Goal: Find specific page/section: Find specific page/section

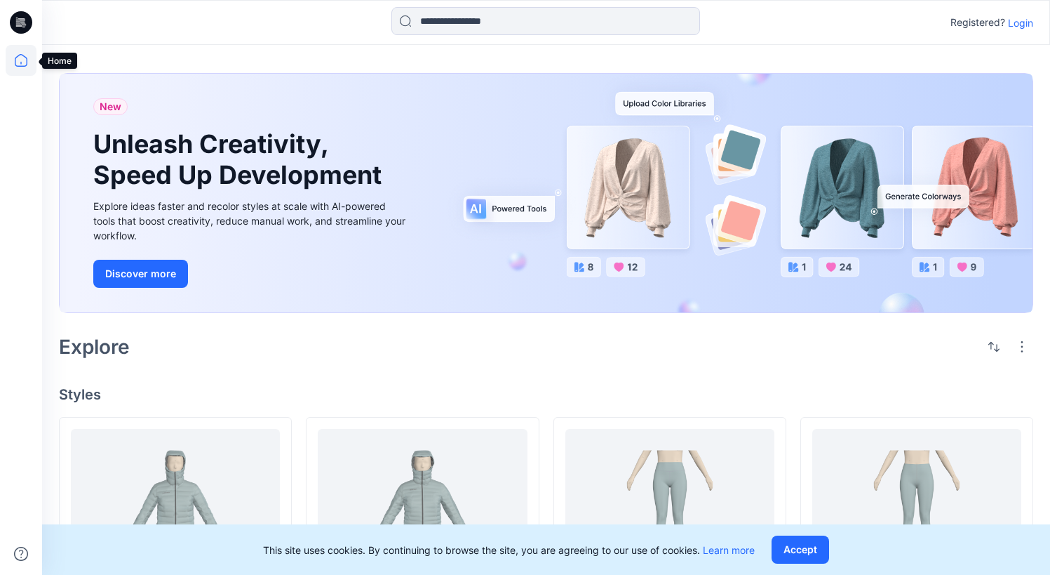
click at [25, 51] on icon at bounding box center [21, 60] width 31 height 31
click at [1016, 18] on p "Login" at bounding box center [1020, 22] width 25 height 15
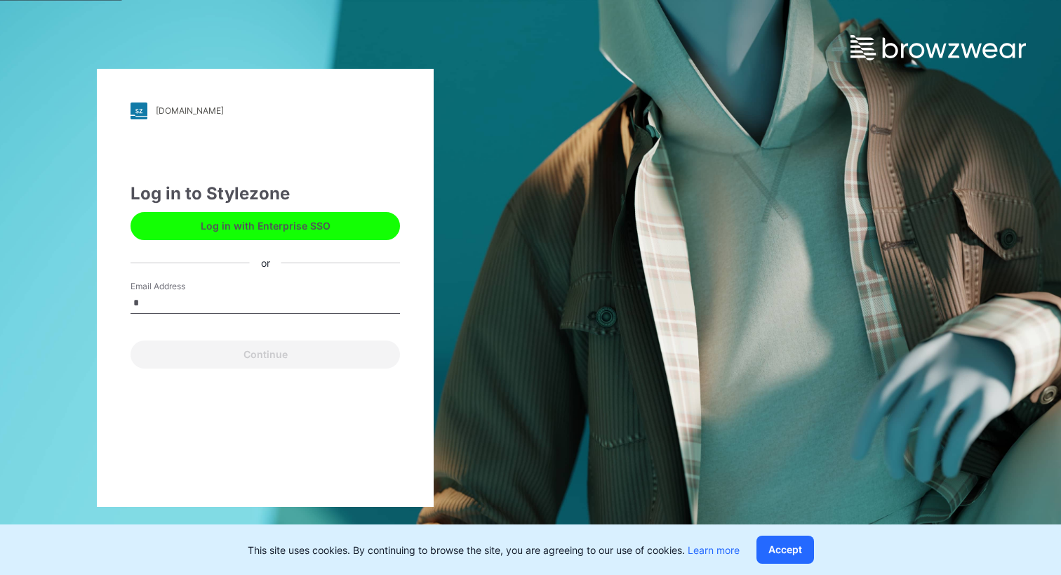
type input "**********"
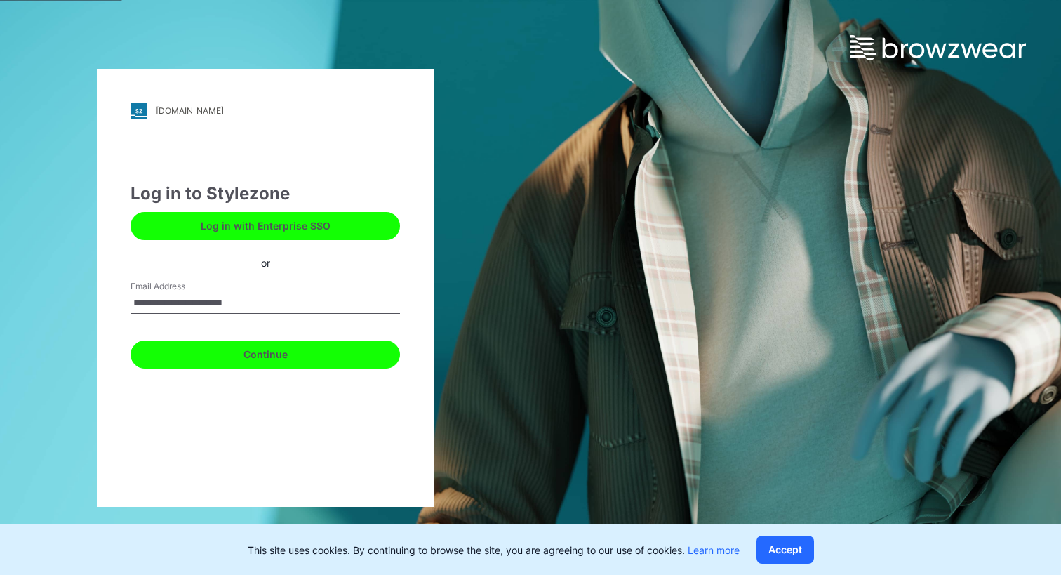
click at [289, 356] on button "Continue" at bounding box center [265, 354] width 269 height 28
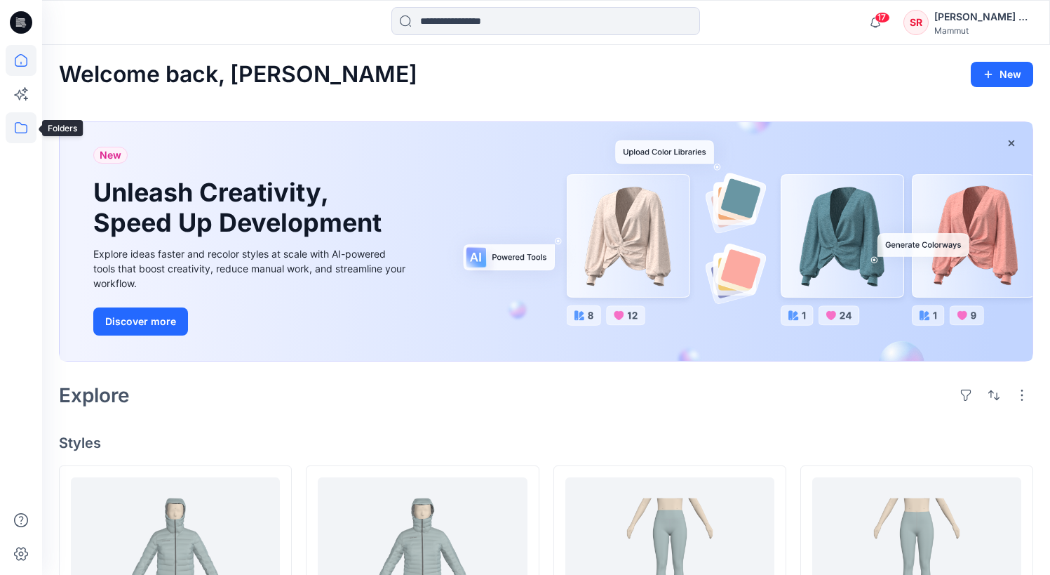
click at [29, 132] on icon at bounding box center [21, 127] width 31 height 31
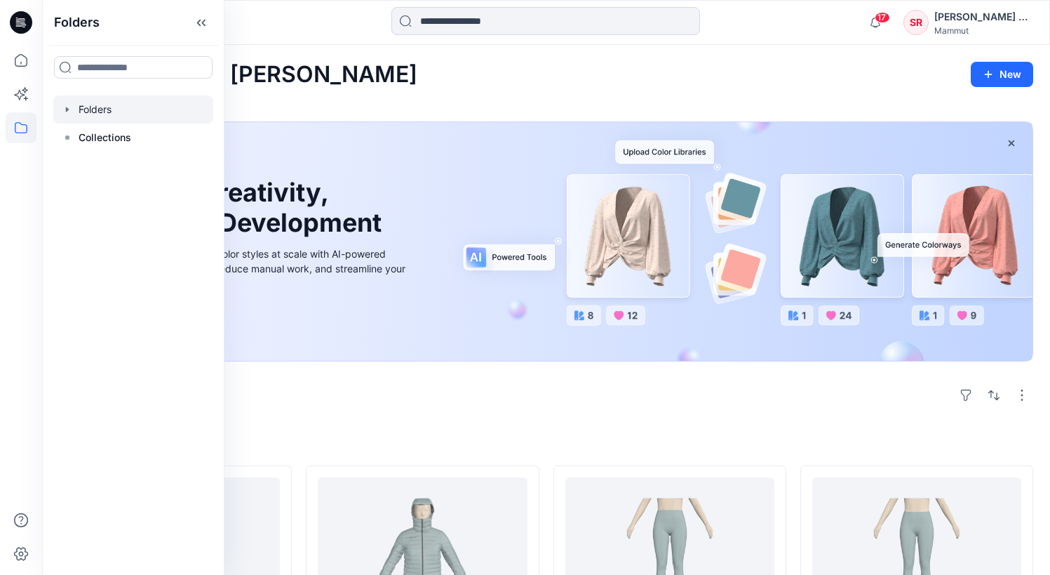
click at [96, 121] on div at bounding box center [133, 109] width 160 height 28
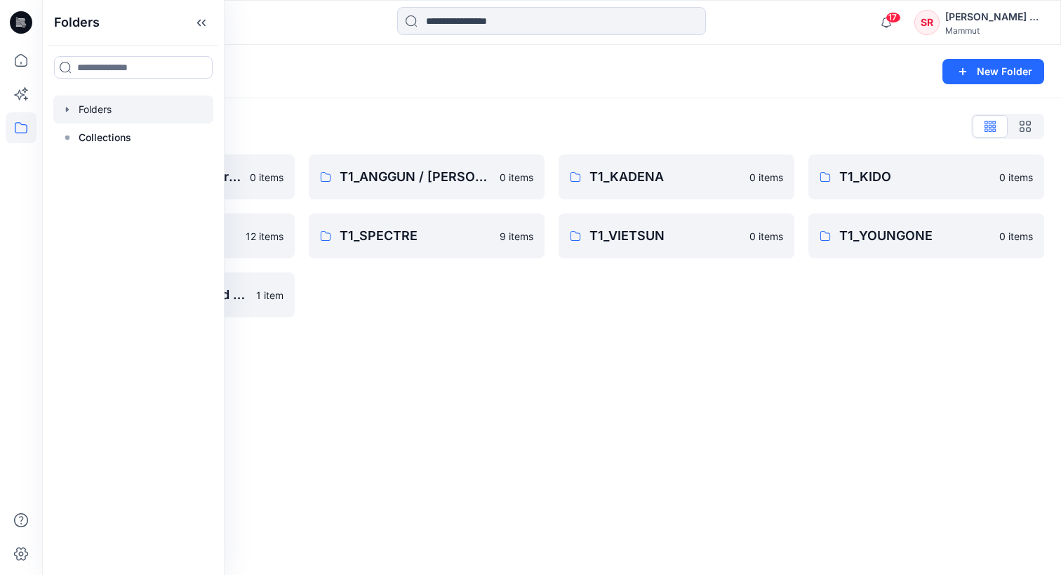
click at [345, 327] on div "Folders List BASEPATTERN Western Fit 0 items T1_SLN 12 items WIP_New and Update…" at bounding box center [551, 216] width 1019 height 236
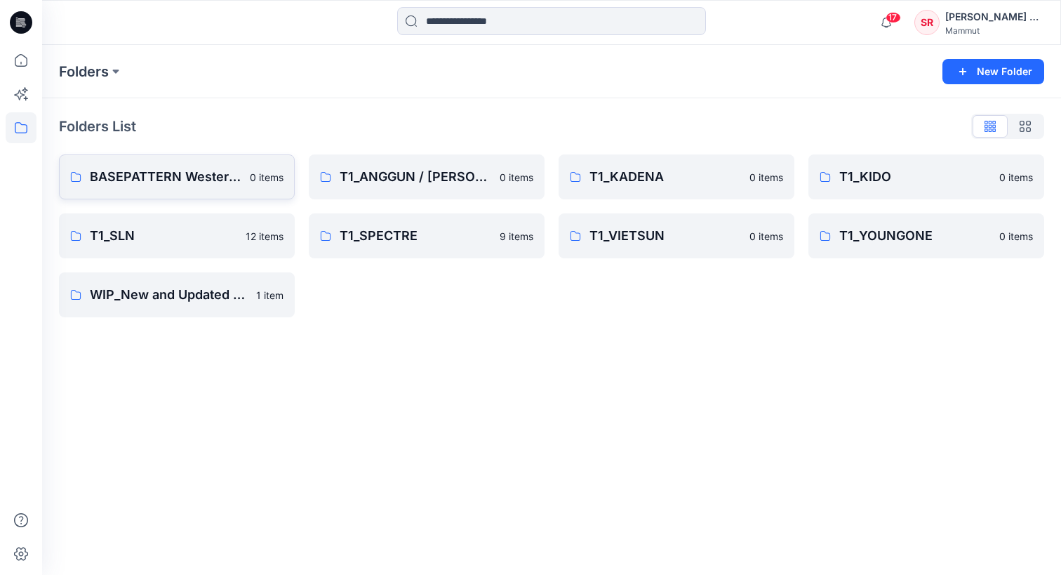
click at [217, 189] on link "BASEPATTERN Western Fit 0 items" at bounding box center [177, 176] width 236 height 45
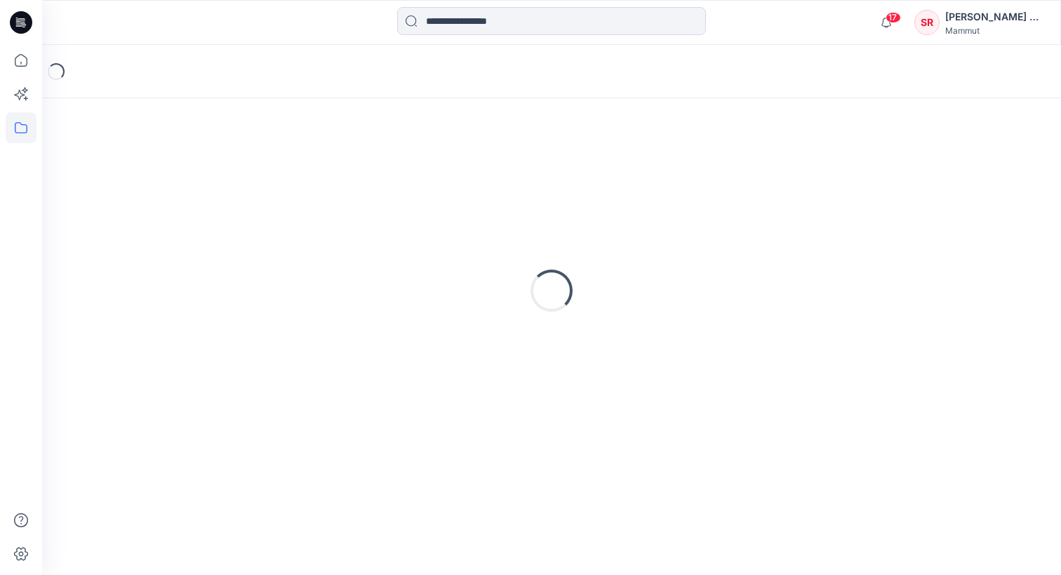
click at [217, 189] on div "Loading..." at bounding box center [551, 290] width 985 height 351
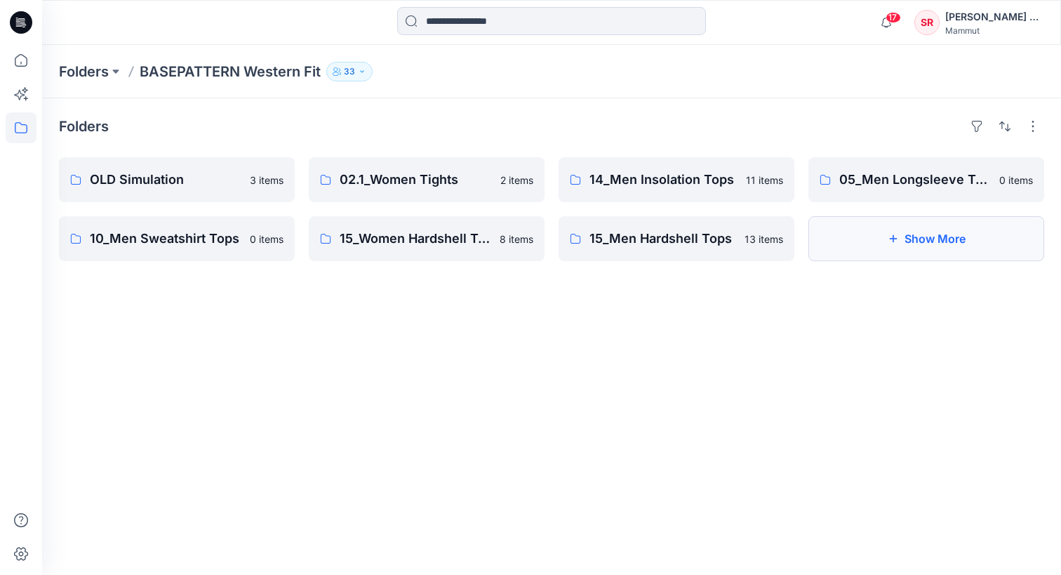
click at [871, 248] on button "Show More" at bounding box center [926, 238] width 236 height 45
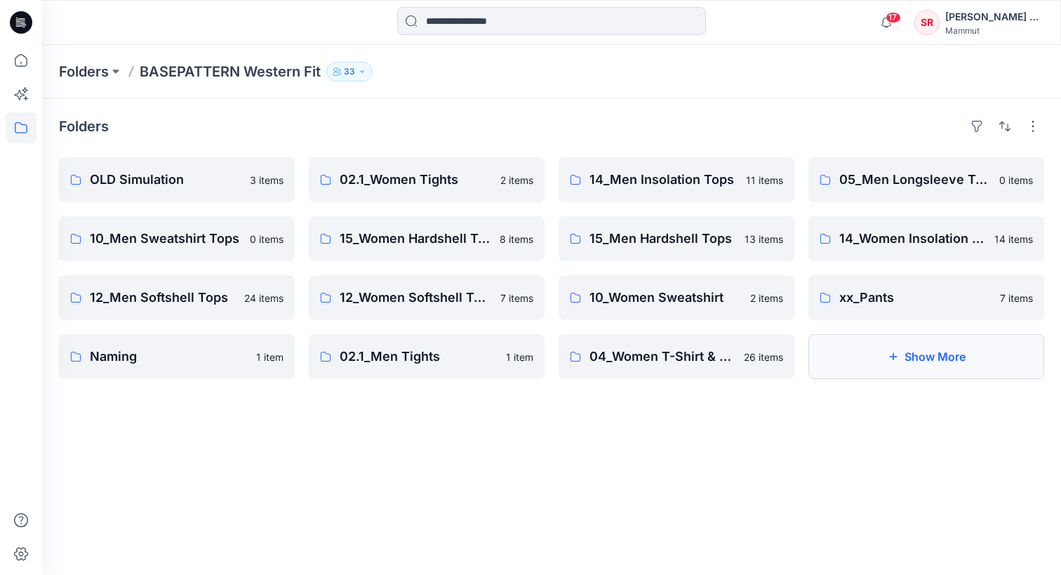
click at [867, 366] on button "Show More" at bounding box center [926, 356] width 236 height 45
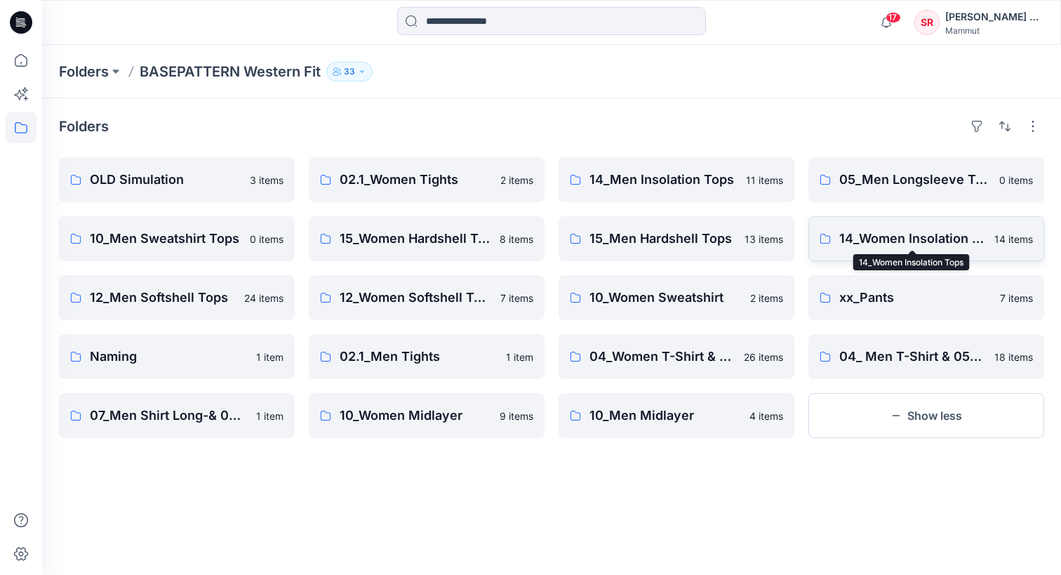
click at [934, 243] on p "14_Women Insolation Tops" at bounding box center [912, 239] width 147 height 20
click at [406, 195] on link "02.1_Women Tights 2 items" at bounding box center [427, 179] width 236 height 45
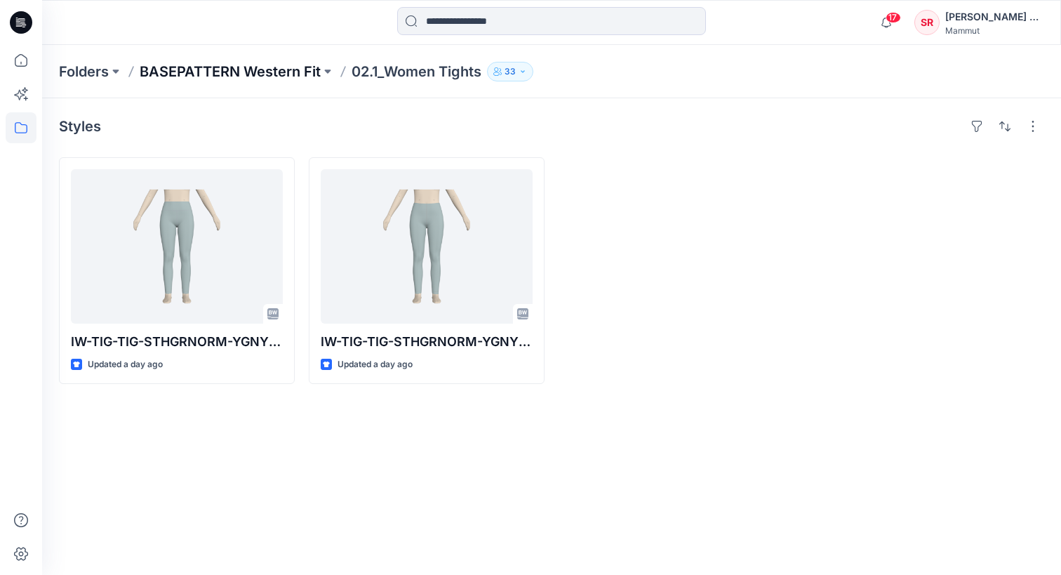
click at [177, 75] on p "BASEPATTERN Western Fit" at bounding box center [230, 72] width 181 height 20
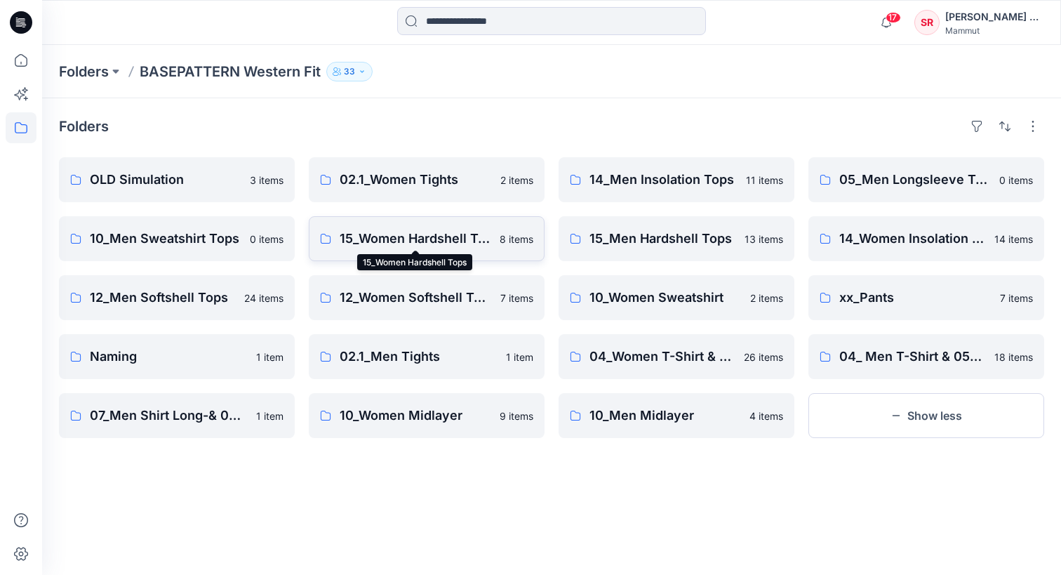
click at [418, 232] on p "15_Women Hardshell Tops" at bounding box center [416, 239] width 152 height 20
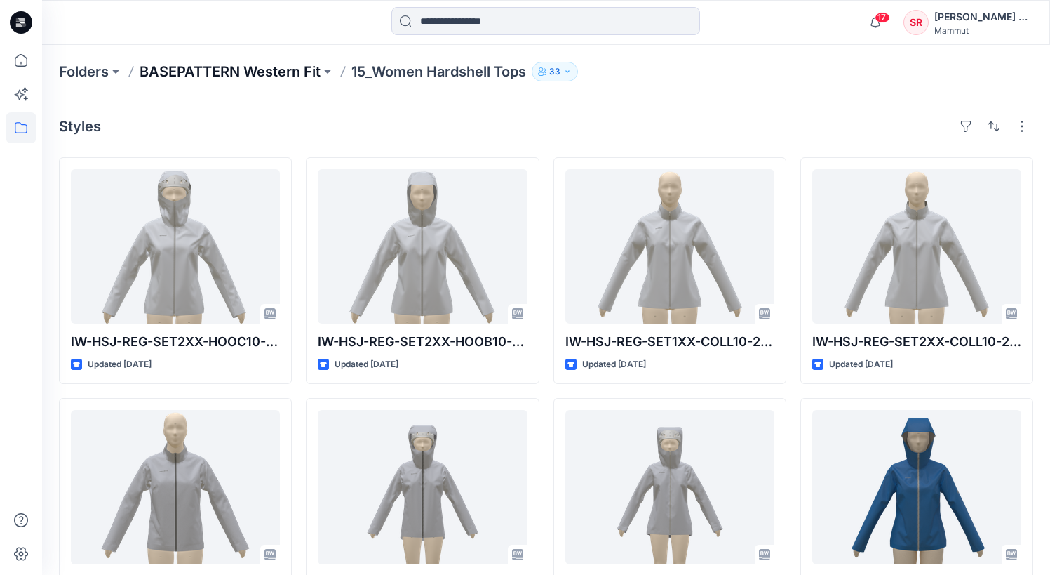
click at [239, 71] on p "BASEPATTERN Western Fit" at bounding box center [230, 72] width 181 height 20
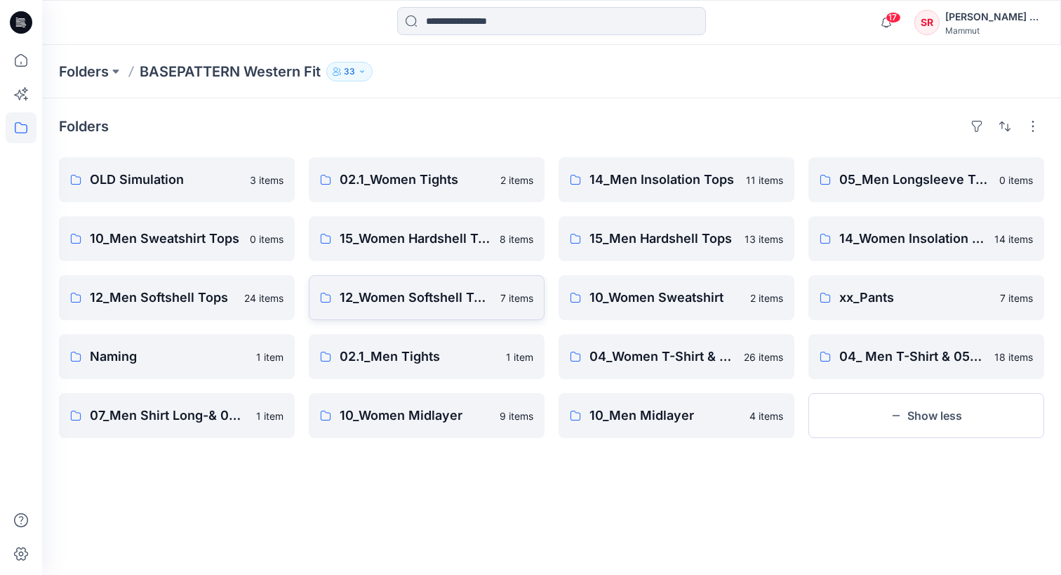
click at [372, 309] on link "12_Women Softshell Tops 7 items" at bounding box center [427, 297] width 236 height 45
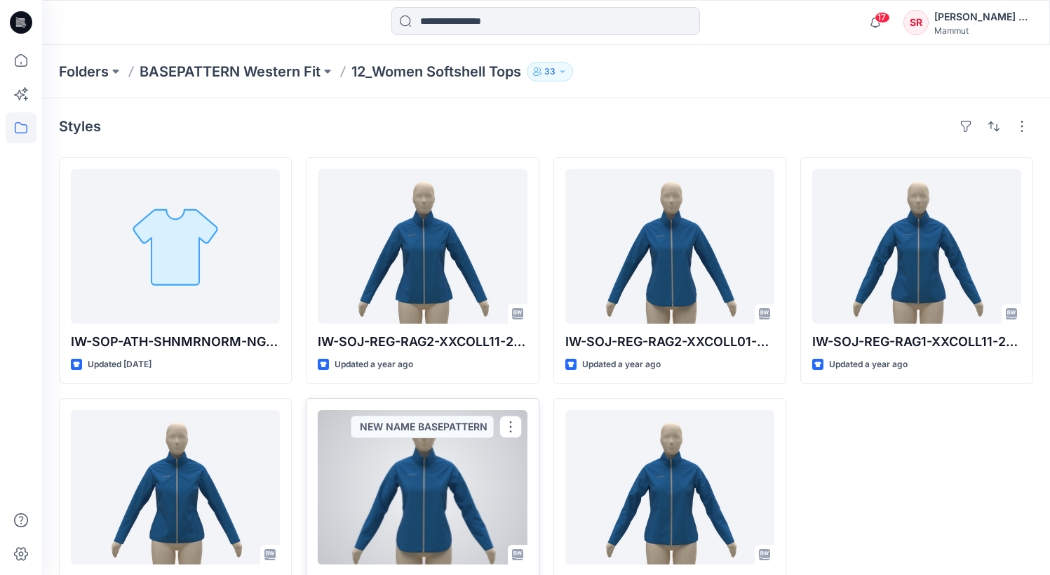
scroll to position [66, 0]
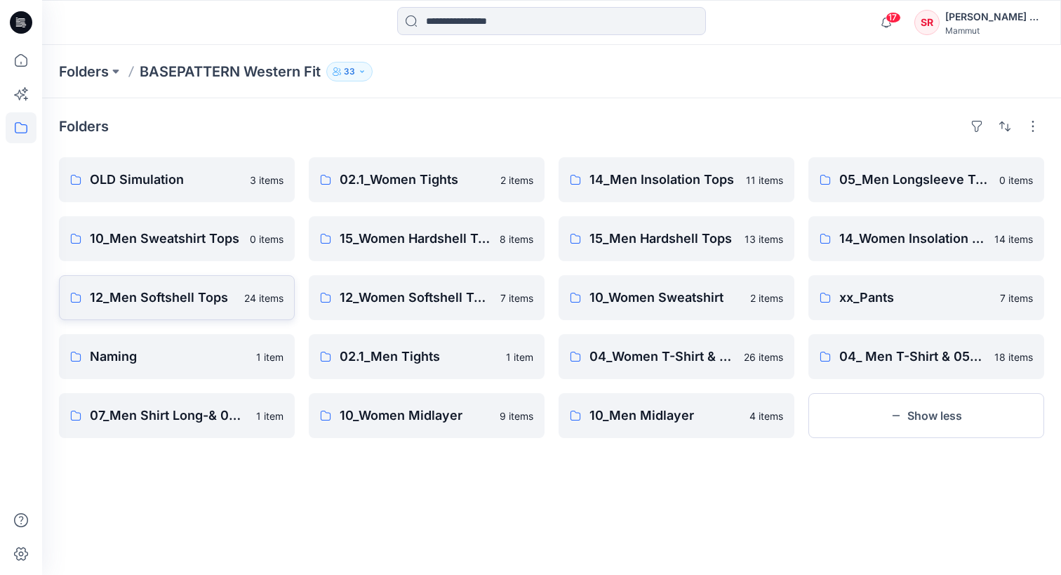
click at [251, 312] on link "12_Men Softshell Tops 24 items" at bounding box center [177, 297] width 236 height 45
click at [373, 420] on p "10_Women Midlayer" at bounding box center [416, 416] width 152 height 20
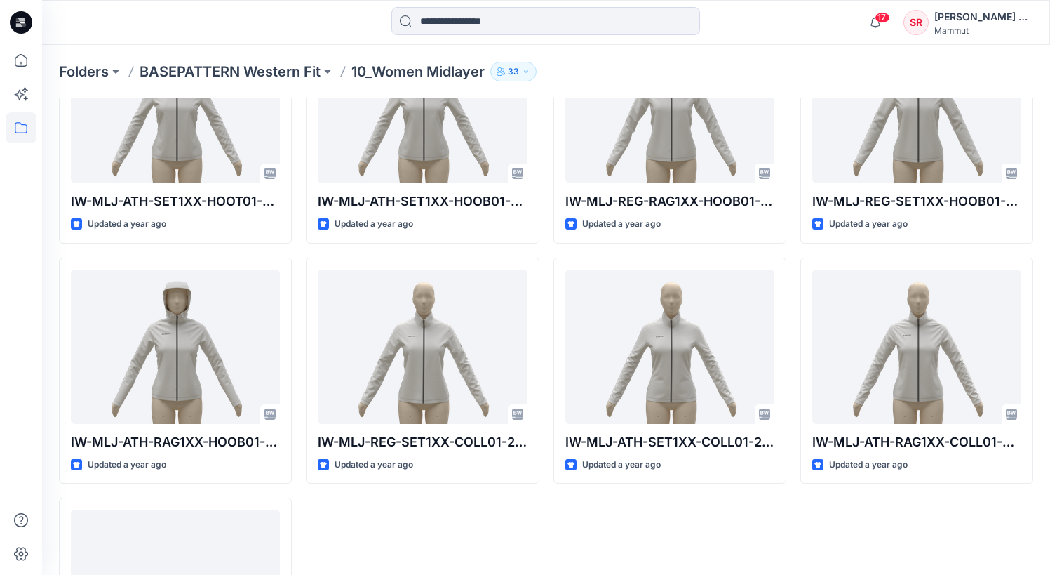
scroll to position [70, 0]
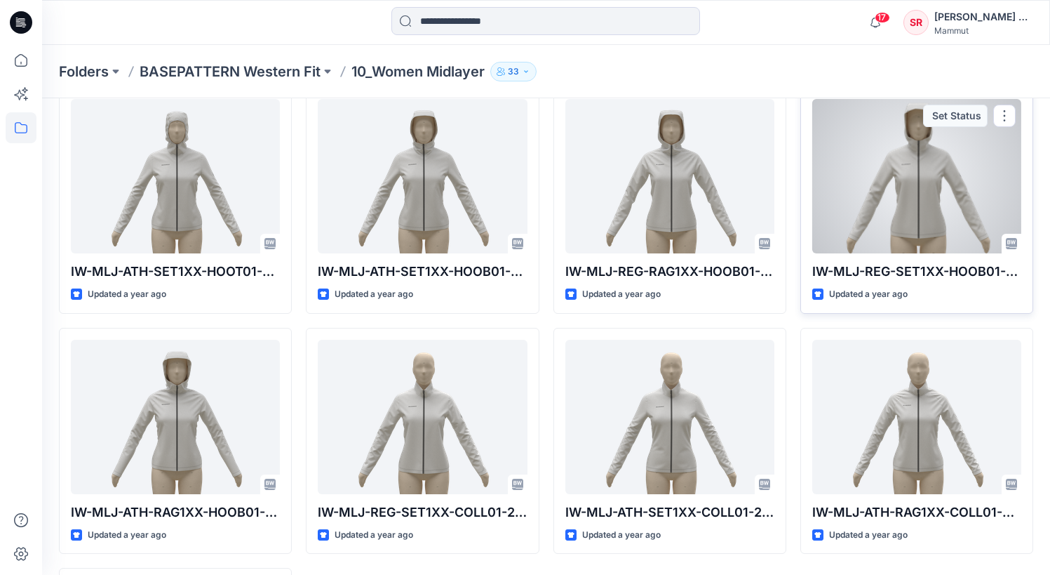
click at [876, 248] on div at bounding box center [917, 176] width 209 height 154
